Goal: Transaction & Acquisition: Purchase product/service

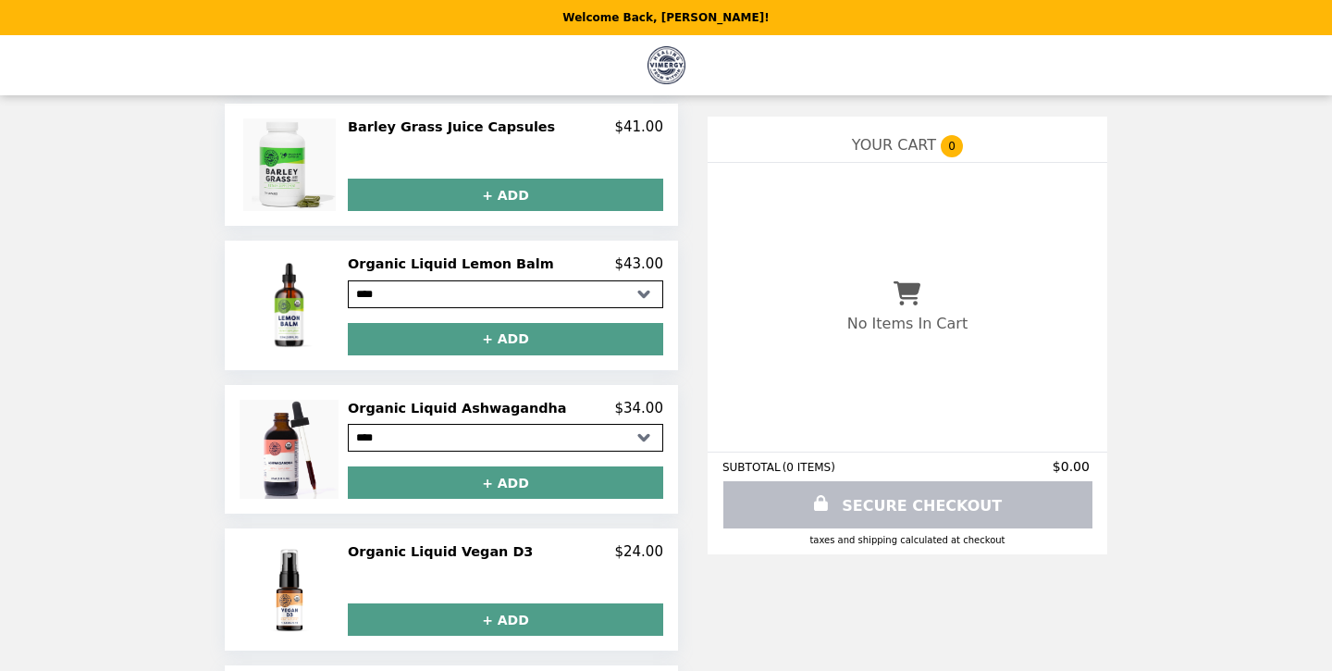
scroll to position [935, 0]
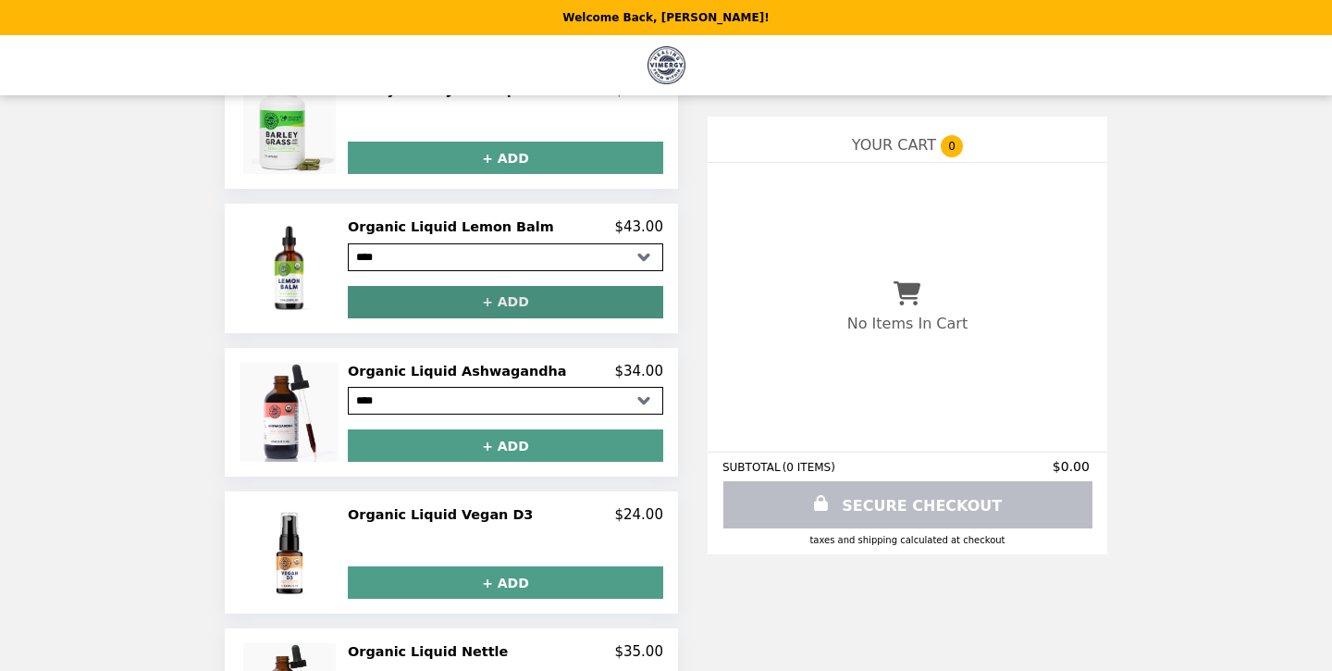
click at [416, 303] on button "+ ADD" at bounding box center [505, 302] width 315 height 32
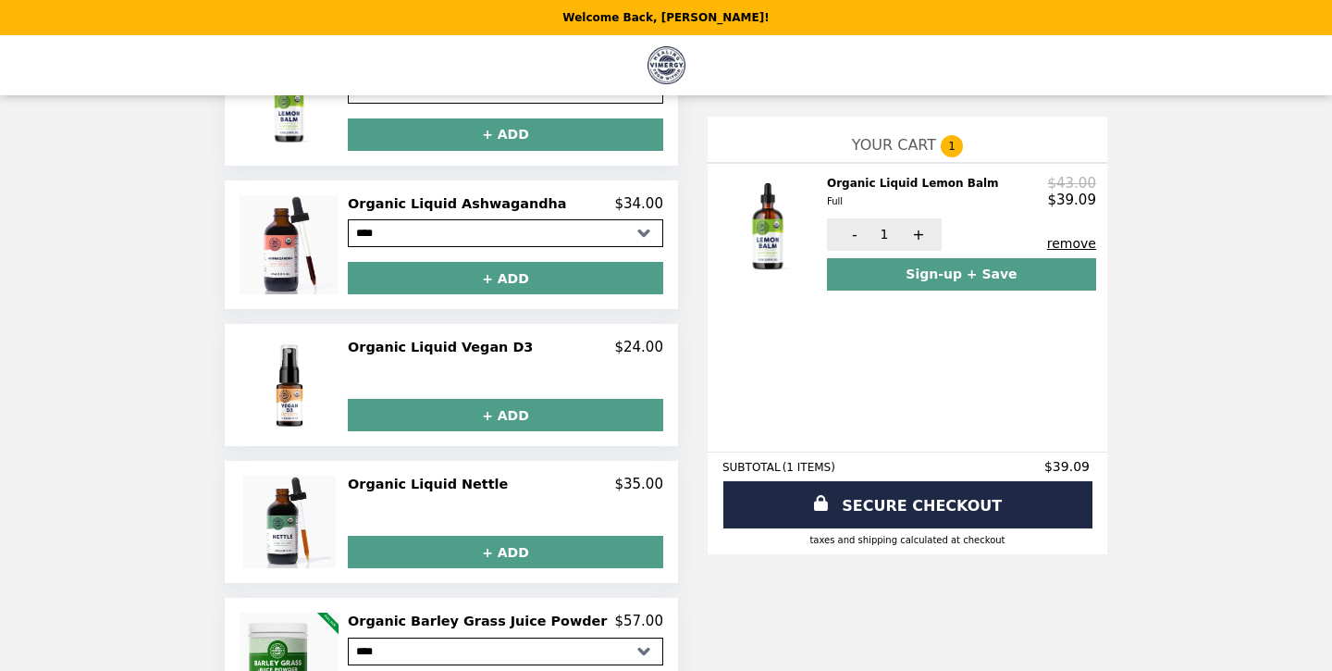
scroll to position [744, 0]
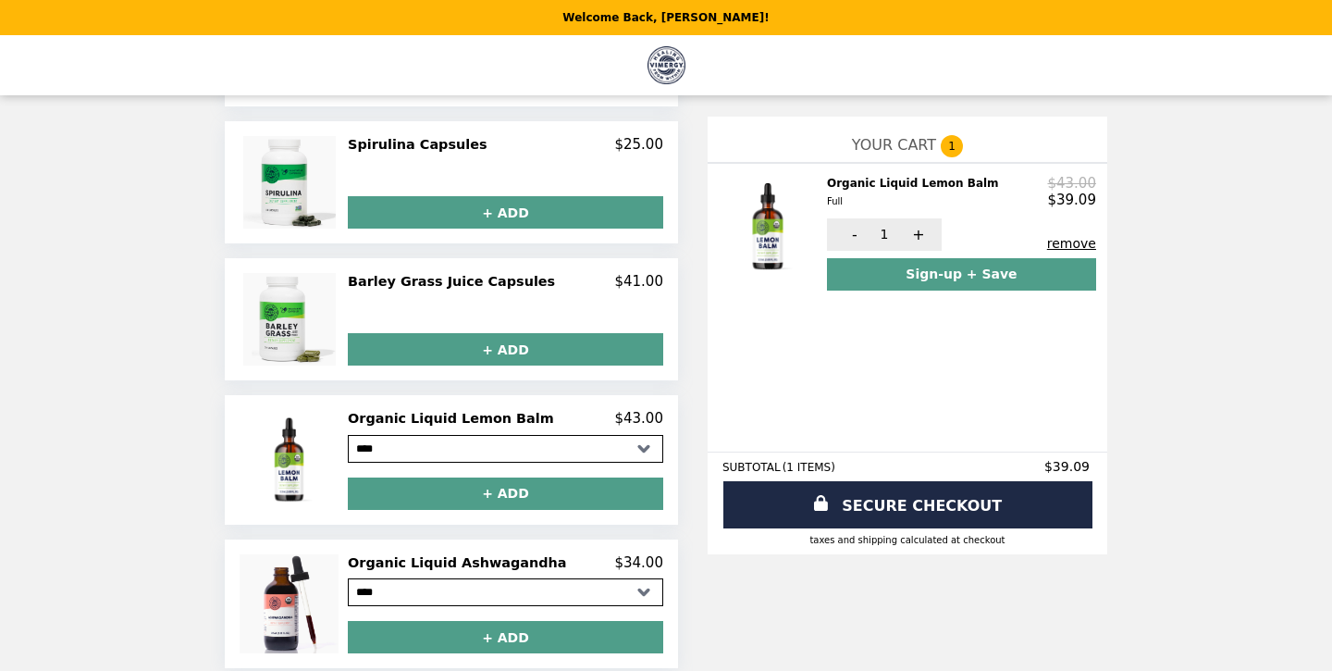
click at [56, 51] on li "Main" at bounding box center [666, 65] width 1325 height 60
click at [52, 14] on header "Welcome Back, [PERSON_NAME]!" at bounding box center [666, 17] width 1332 height 35
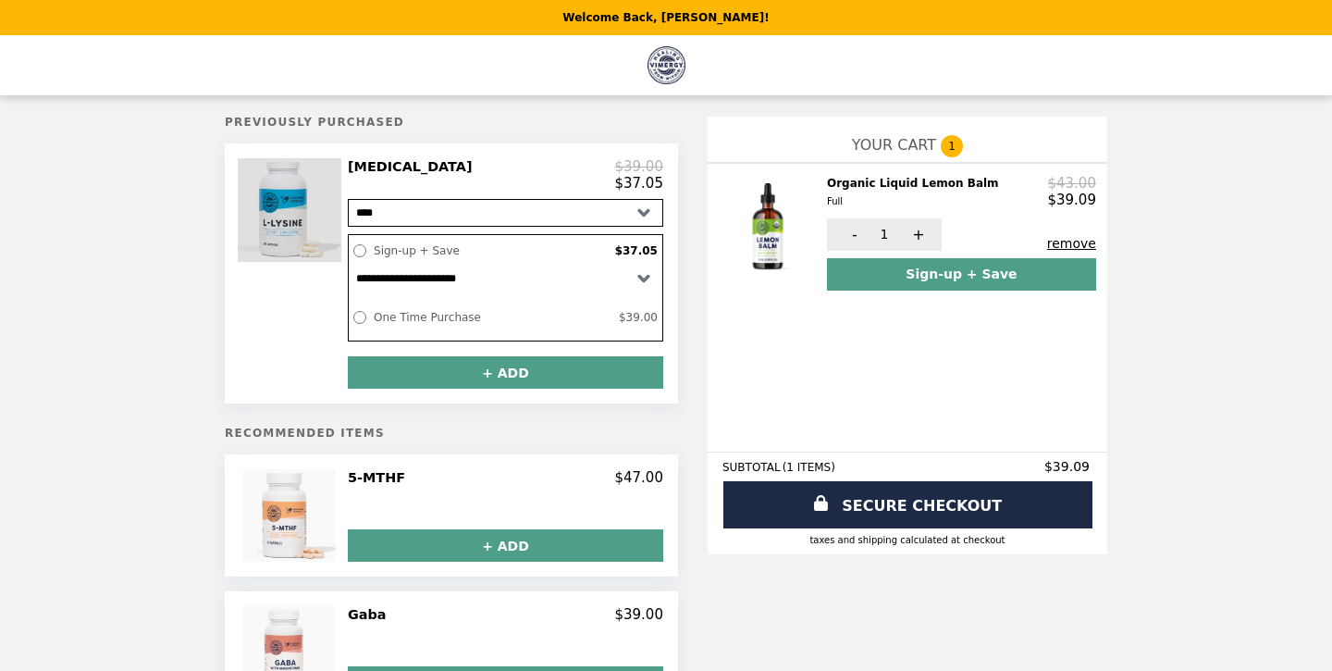
scroll to position [0, 0]
click at [315, 242] on img at bounding box center [292, 210] width 108 height 104
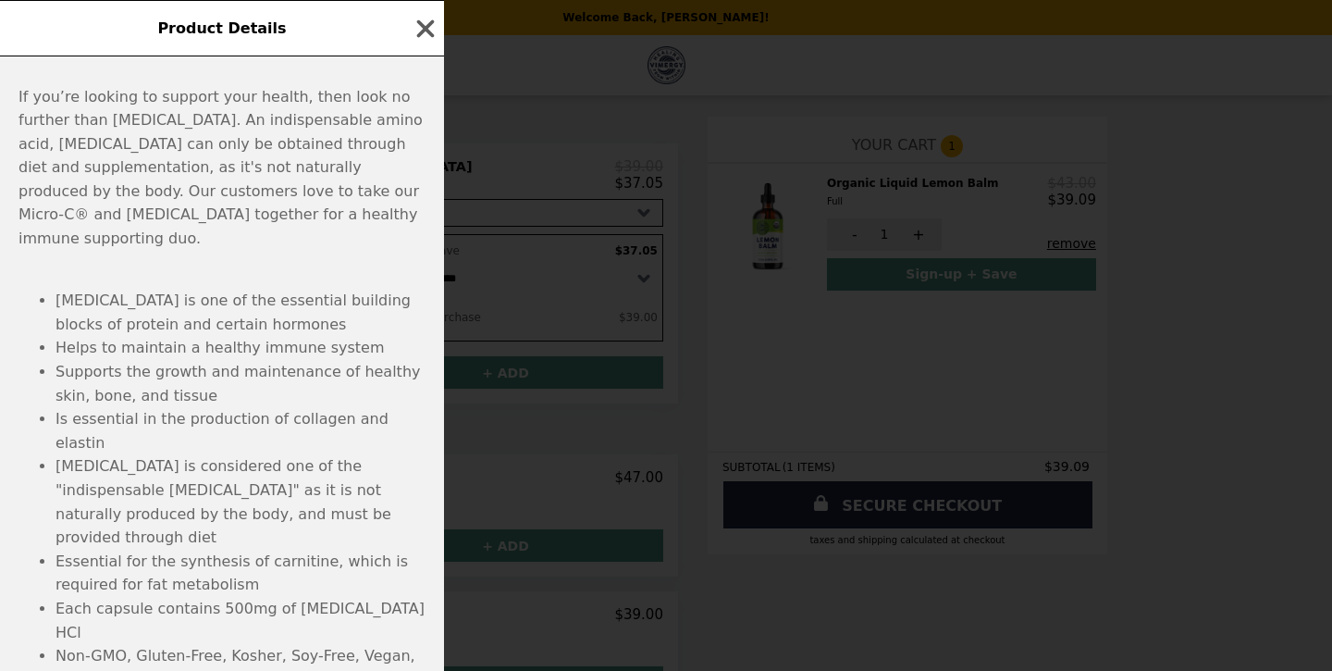
scroll to position [674, 0]
click at [429, 34] on icon "button" at bounding box center [426, 29] width 28 height 28
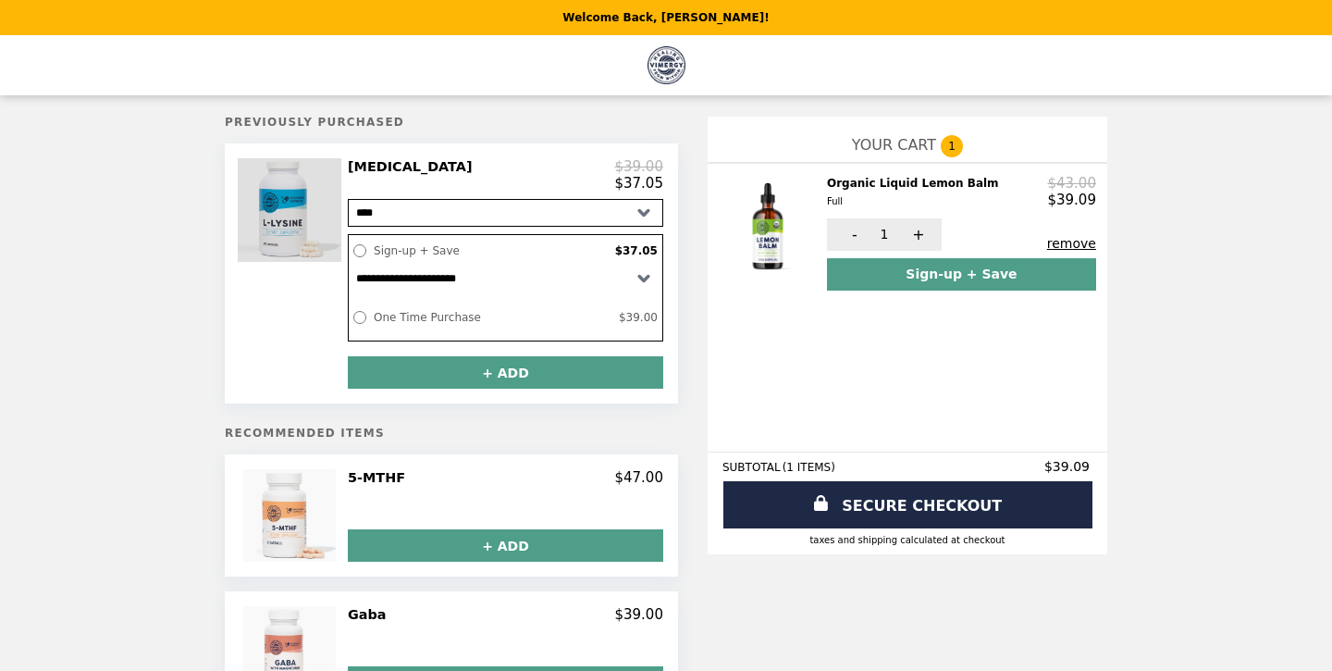
scroll to position [0, 0]
click at [303, 202] on img at bounding box center [292, 210] width 108 height 104
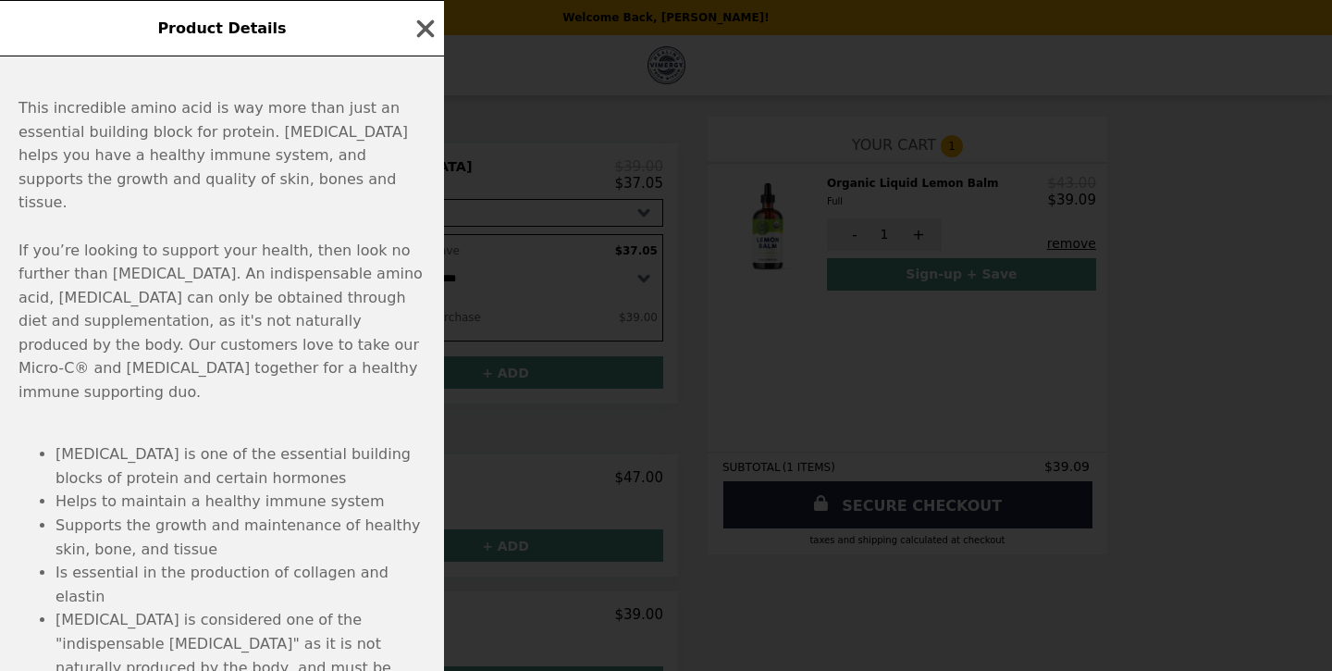
scroll to position [247, 0]
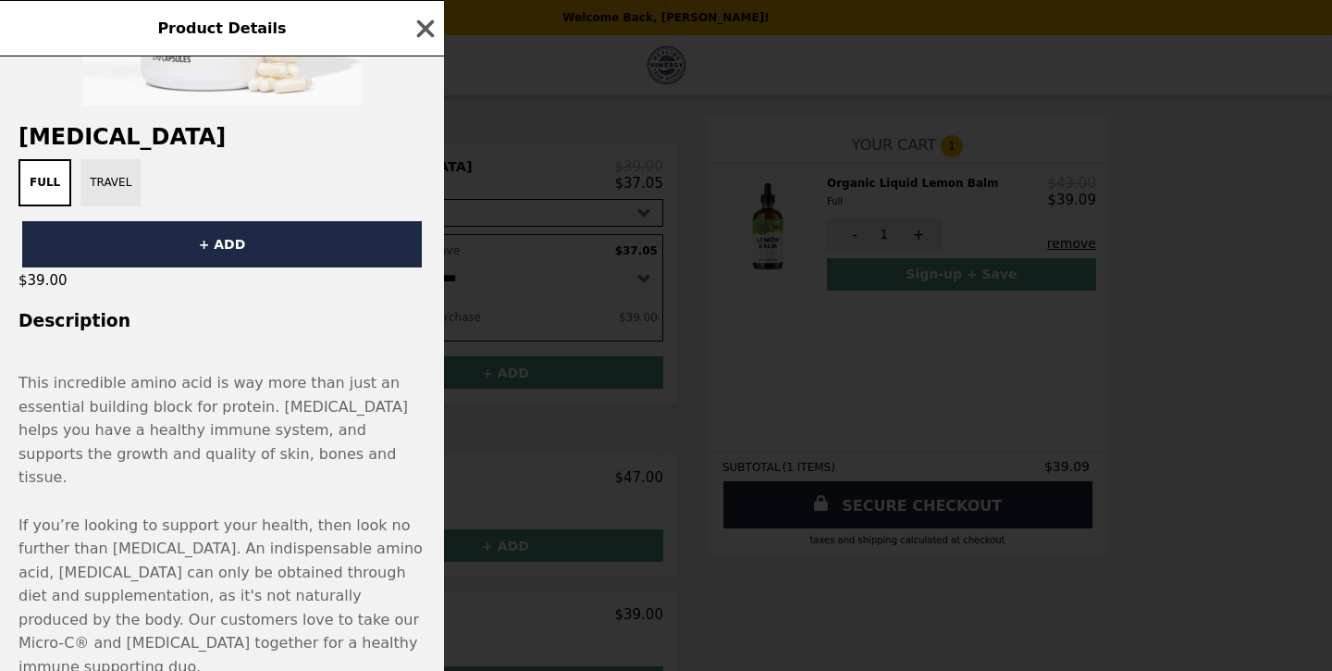
click at [110, 173] on button "Travel" at bounding box center [110, 182] width 60 height 47
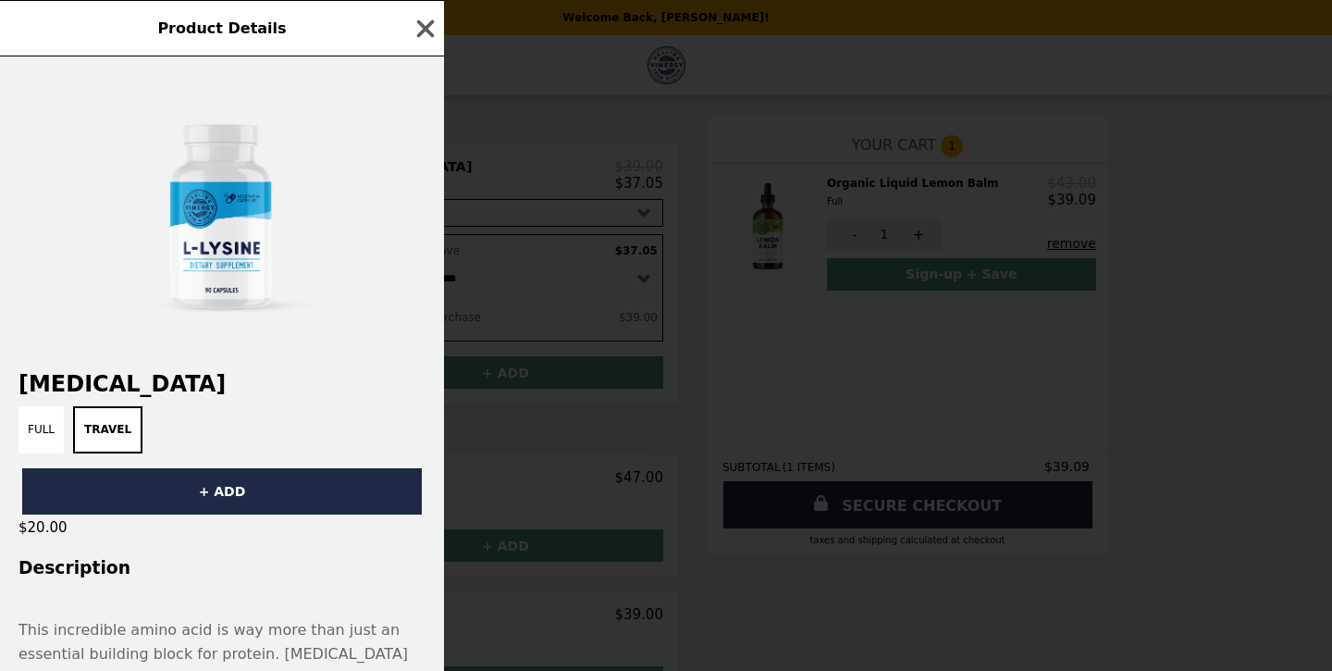
scroll to position [0, 0]
click at [154, 481] on button "+ ADD" at bounding box center [222, 491] width 400 height 46
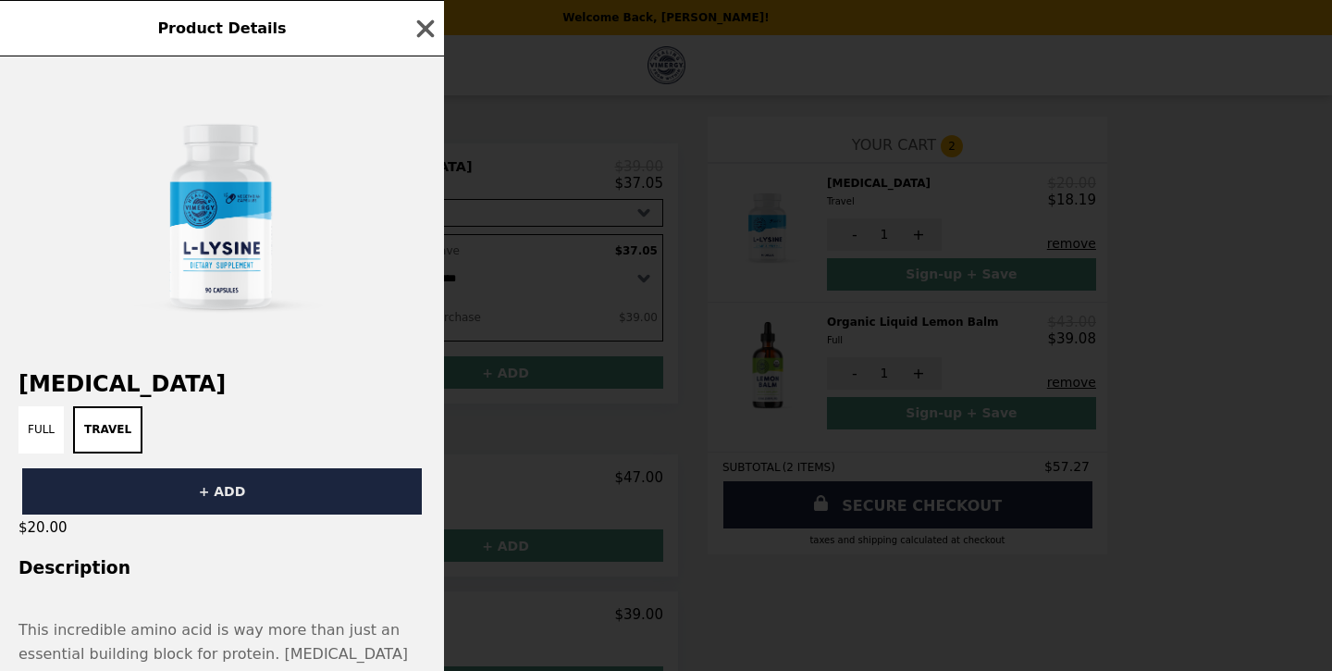
click at [196, 500] on button "+ ADD" at bounding box center [222, 491] width 400 height 46
click at [427, 29] on icon "button" at bounding box center [426, 28] width 18 height 18
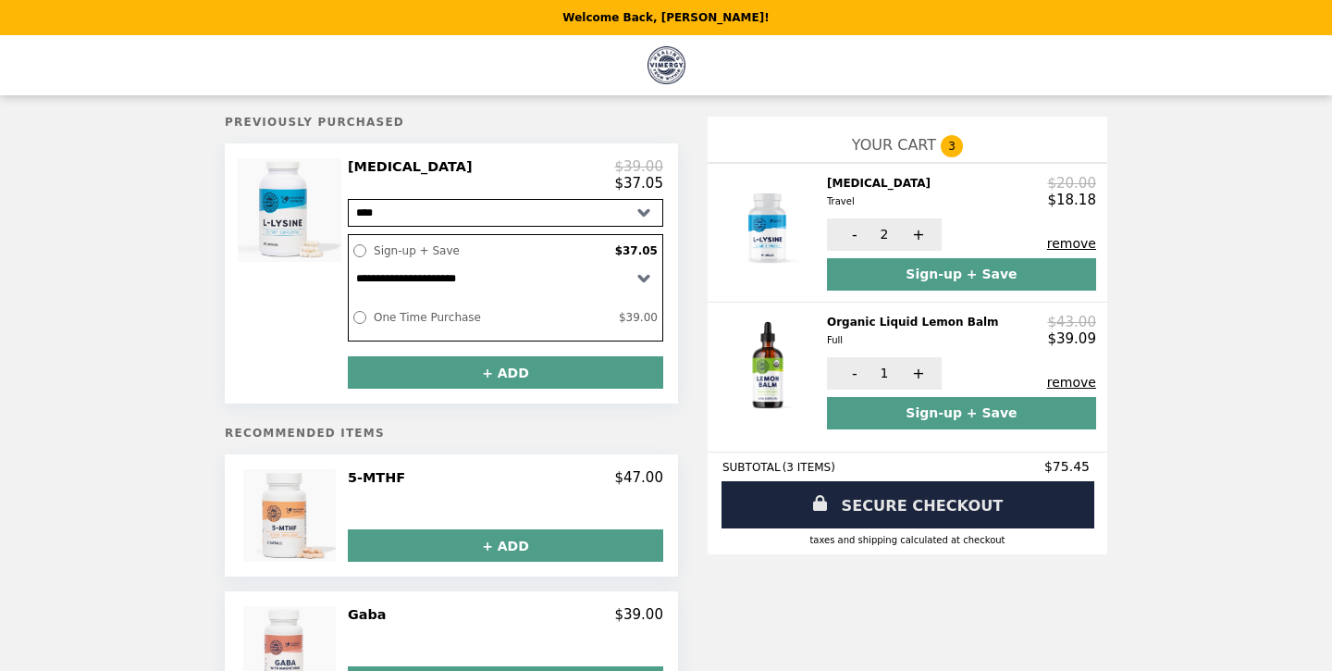
click at [899, 502] on link "SECURE CHECKOUT" at bounding box center [908, 504] width 373 height 47
click at [833, 233] on button "-" at bounding box center [852, 234] width 51 height 32
click at [755, 504] on link "SECURE CHECKOUT" at bounding box center [908, 504] width 373 height 47
